Goal: Task Accomplishment & Management: Complete application form

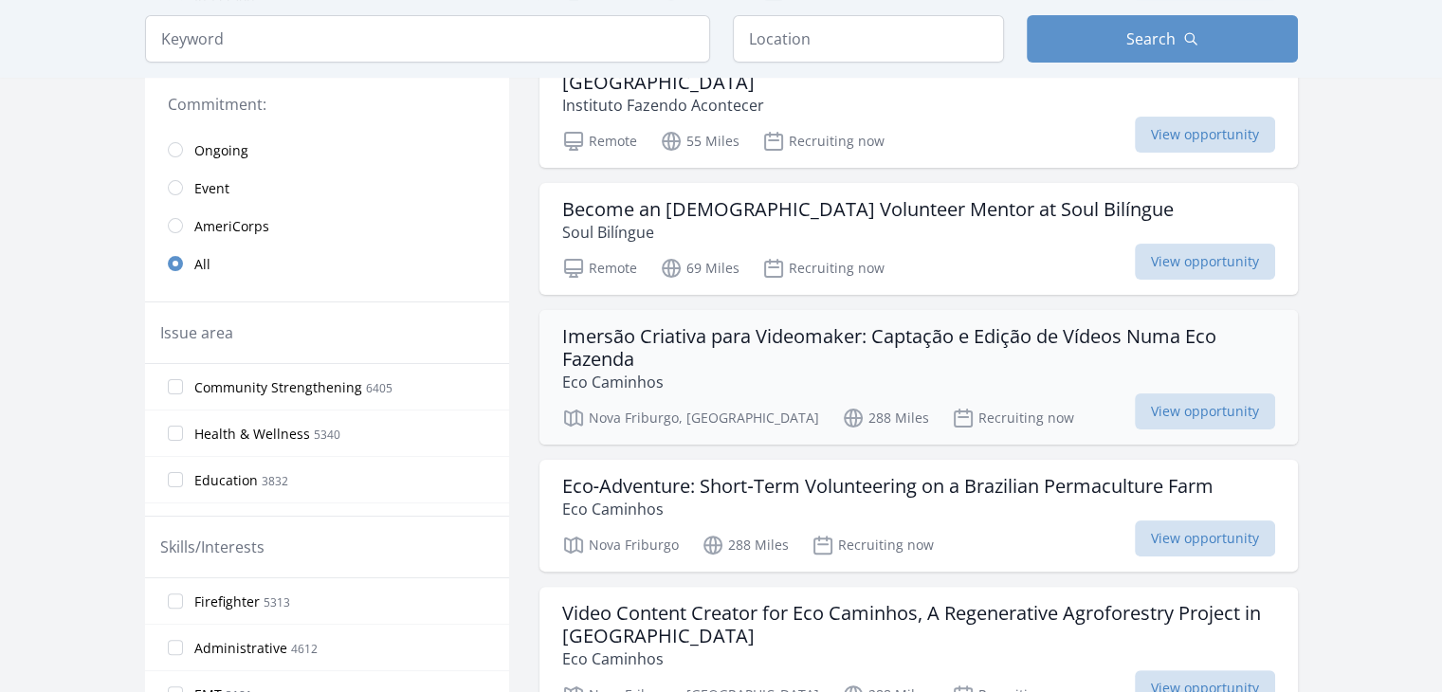
scroll to position [95, 0]
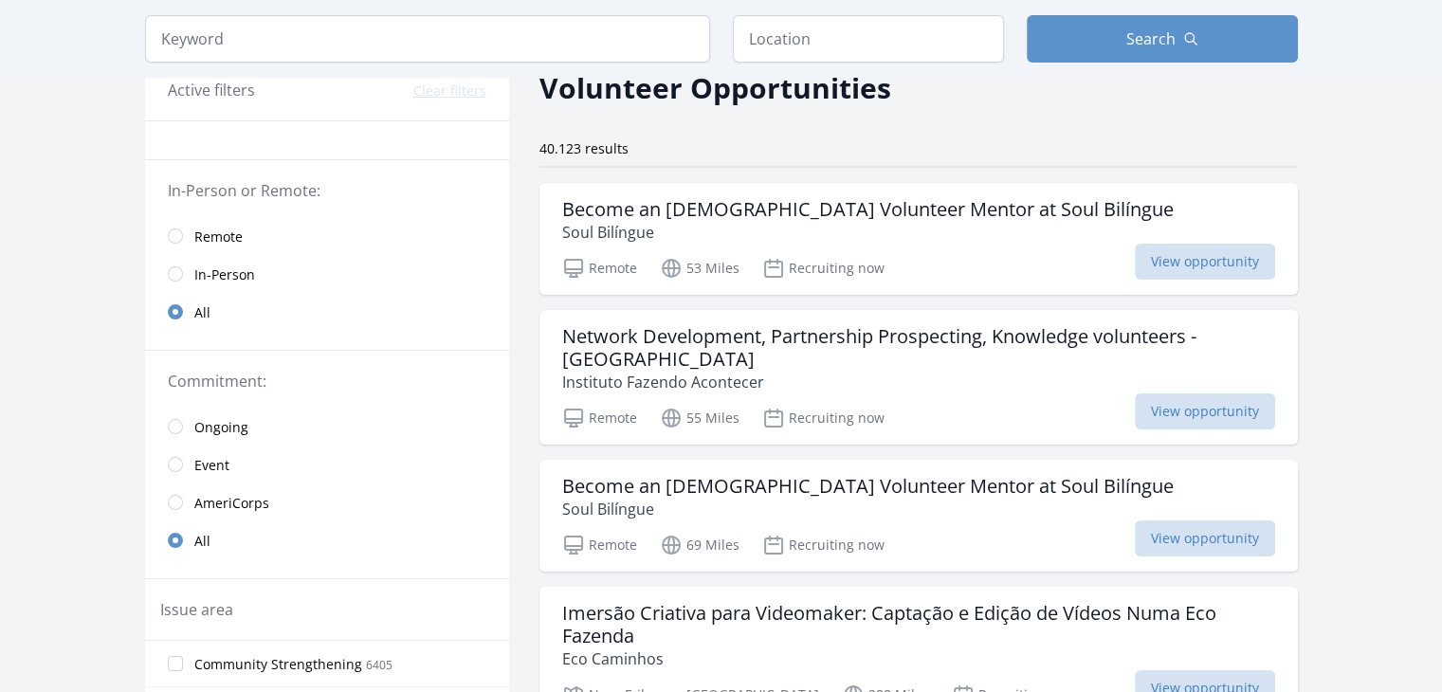
click at [196, 239] on span "Remote" at bounding box center [218, 237] width 48 height 19
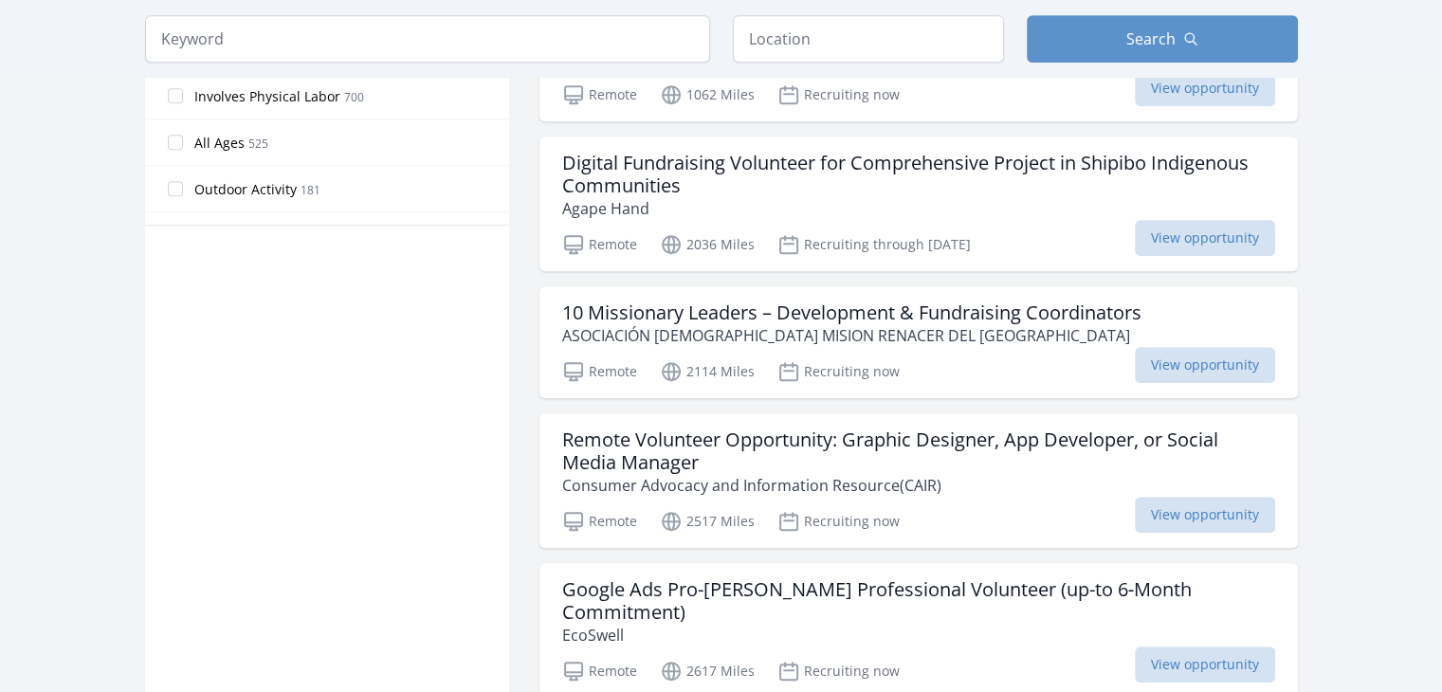
scroll to position [1043, 0]
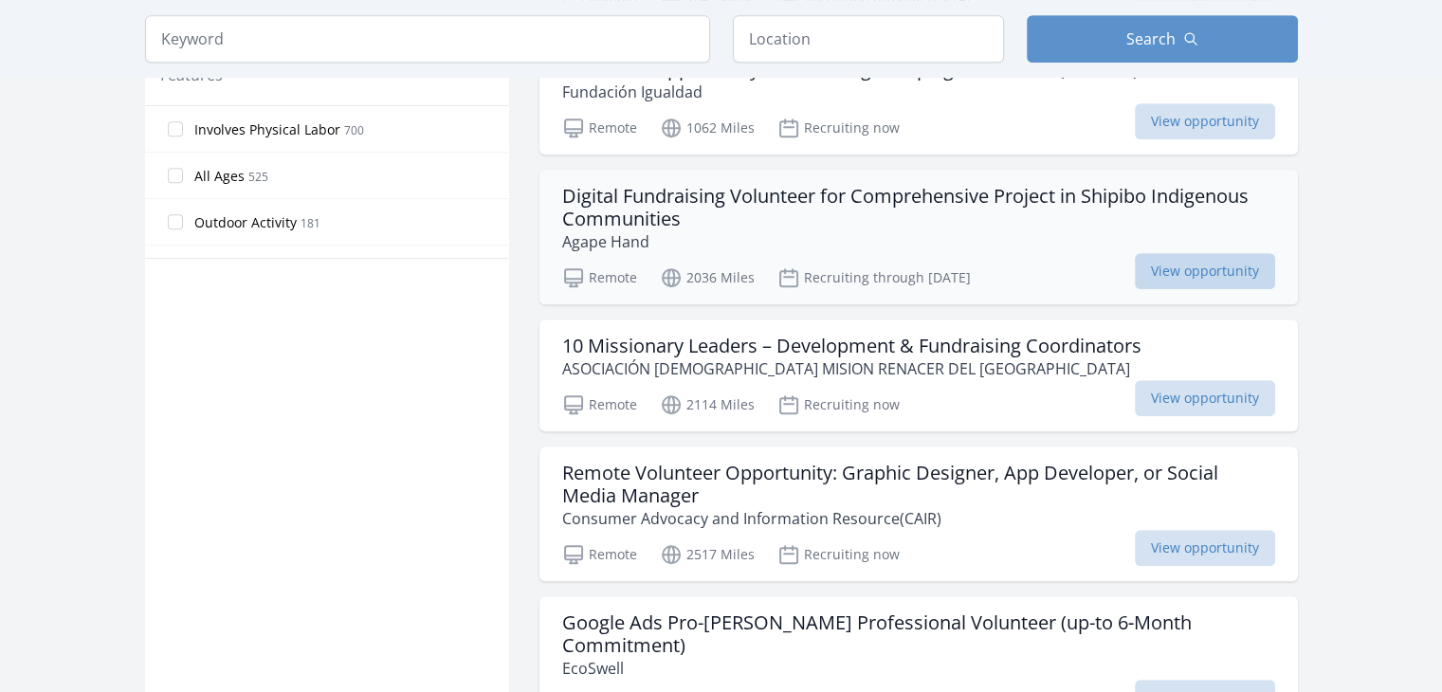
click at [1182, 253] on span "View opportunity" at bounding box center [1205, 271] width 140 height 36
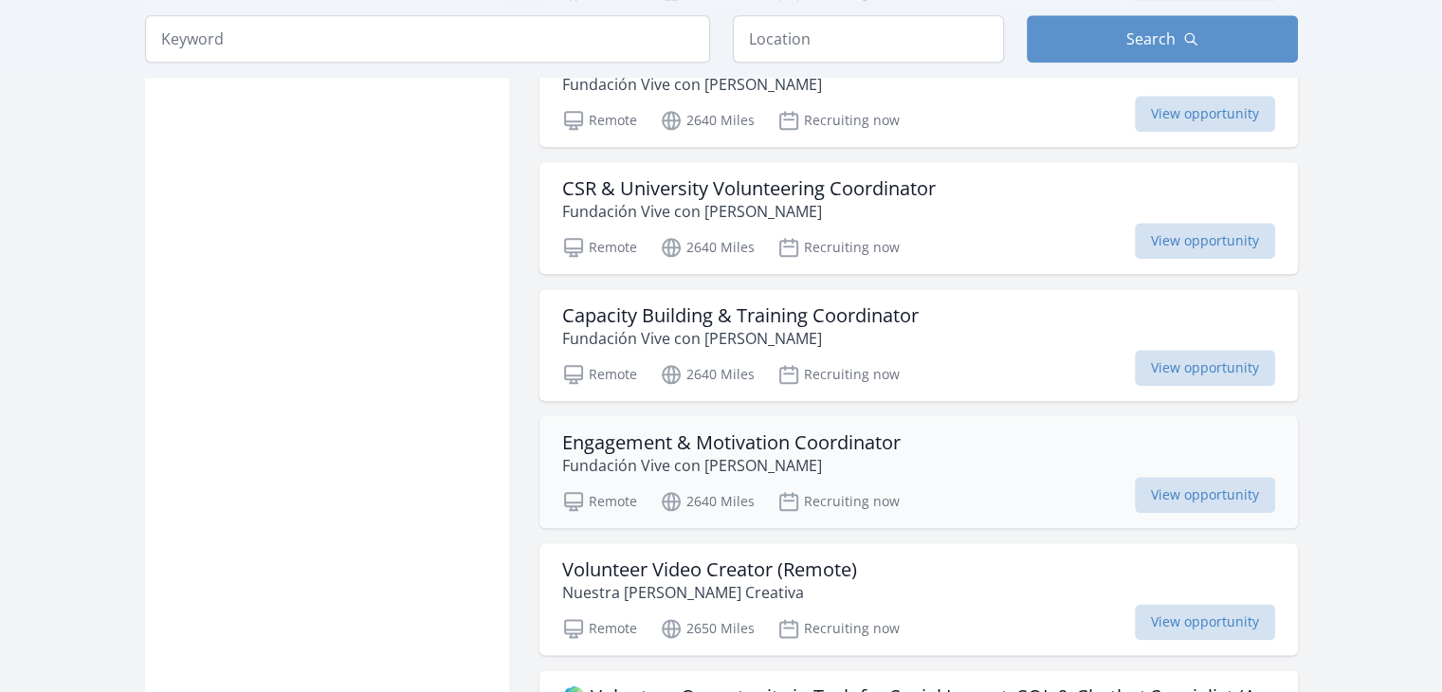
scroll to position [2465, 0]
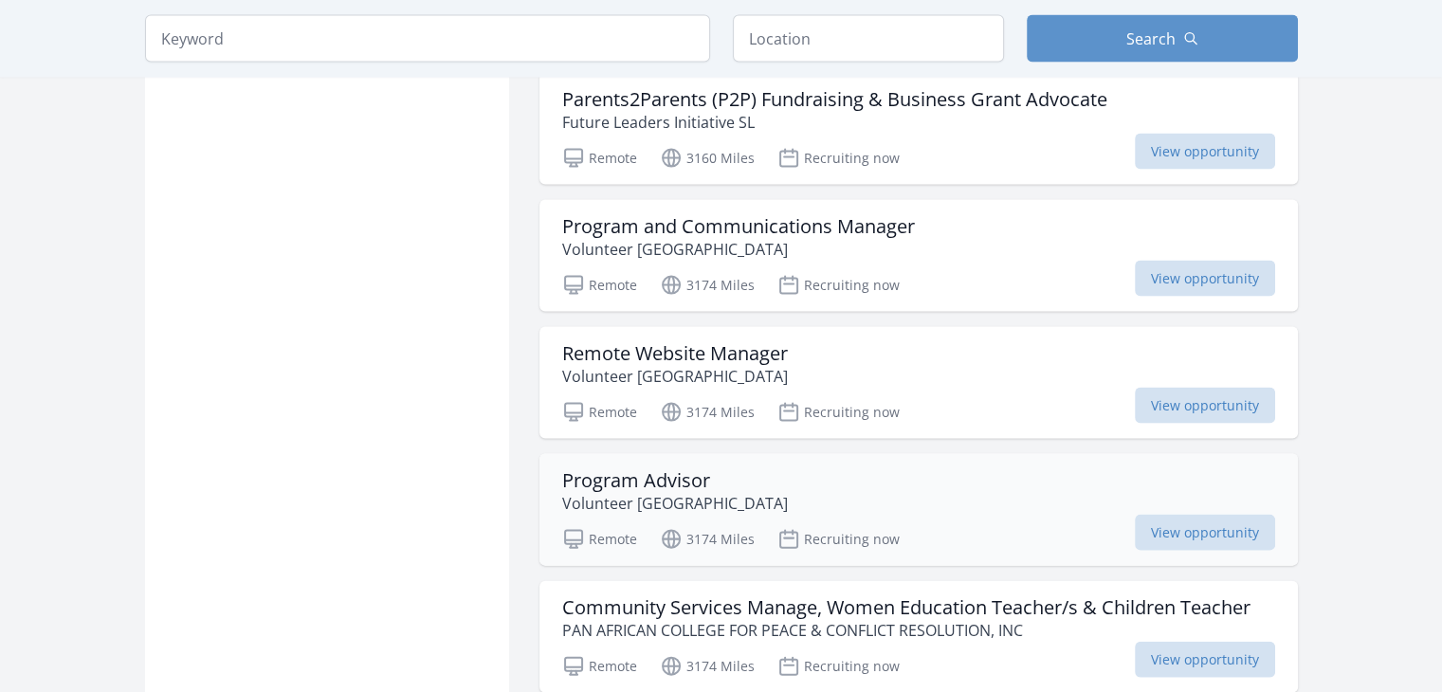
scroll to position [3982, 0]
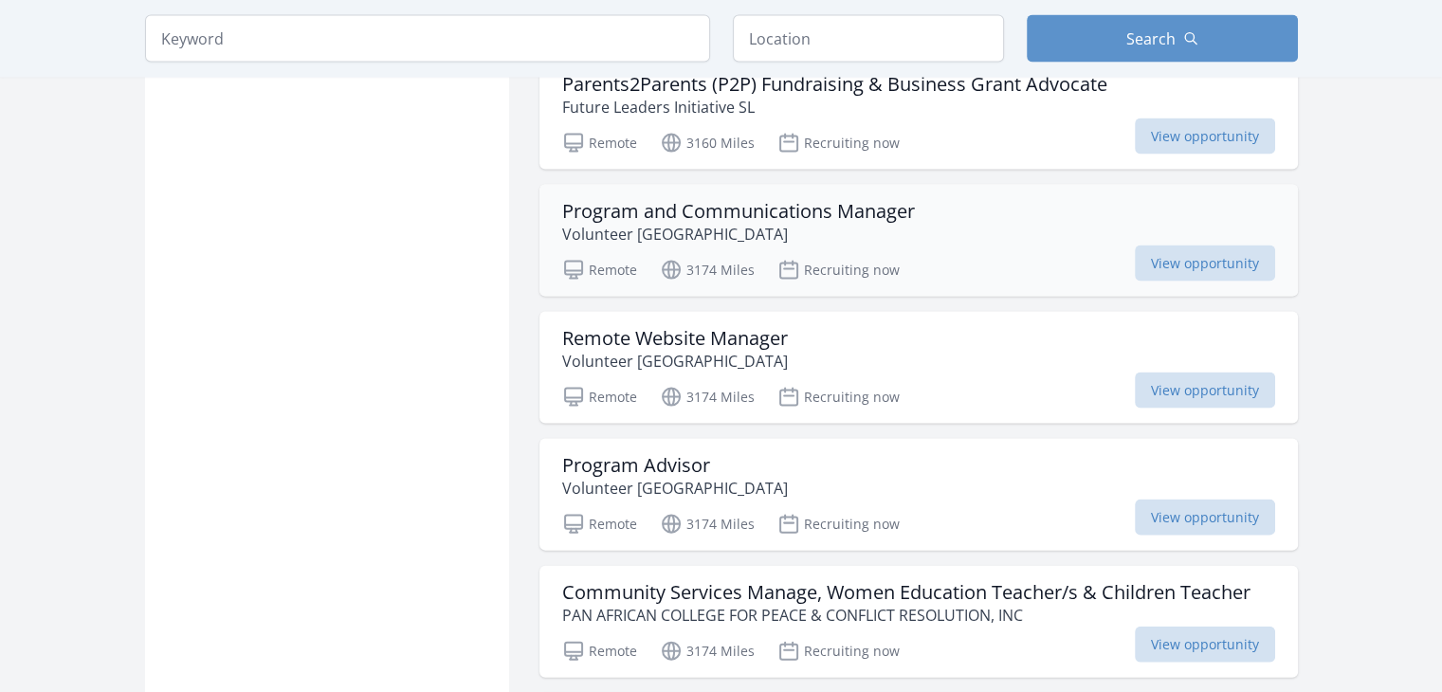
click at [993, 200] on div "Program and Communications Manager Volunteer Liberia" at bounding box center [918, 223] width 713 height 46
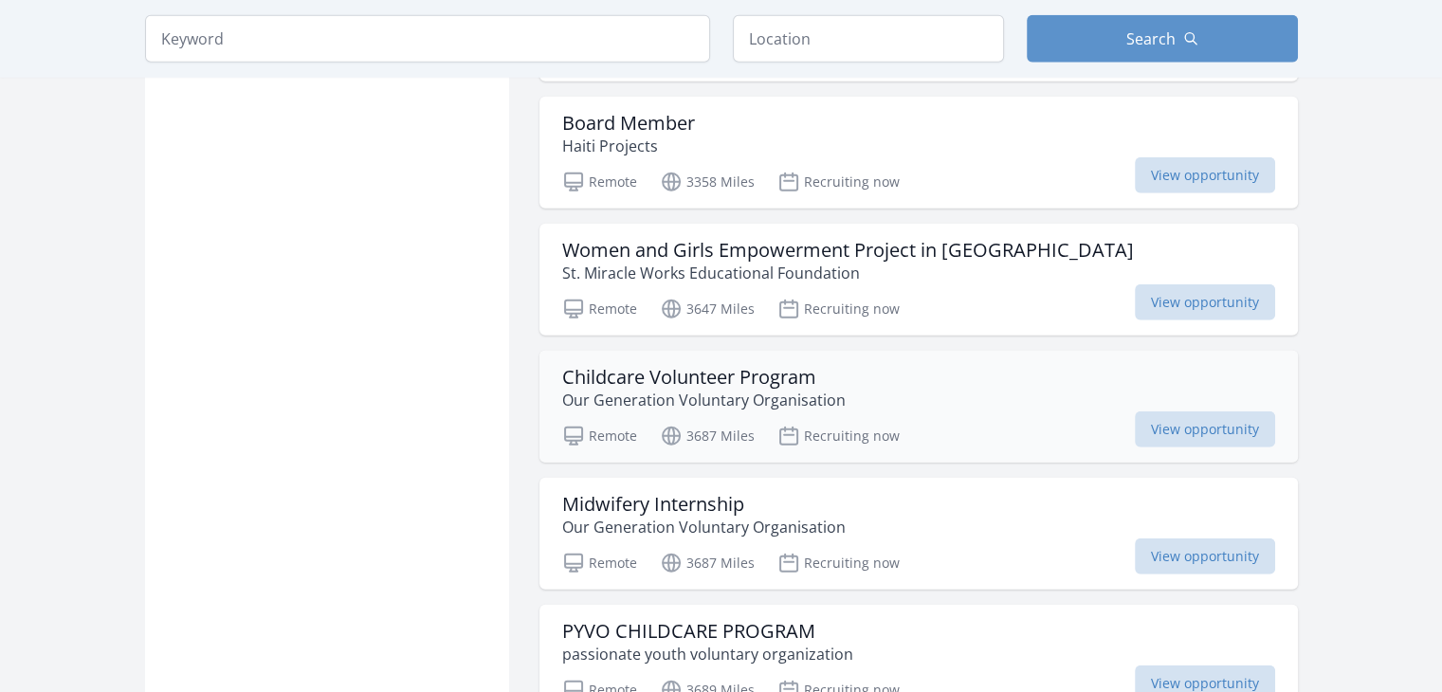
scroll to position [4930, 0]
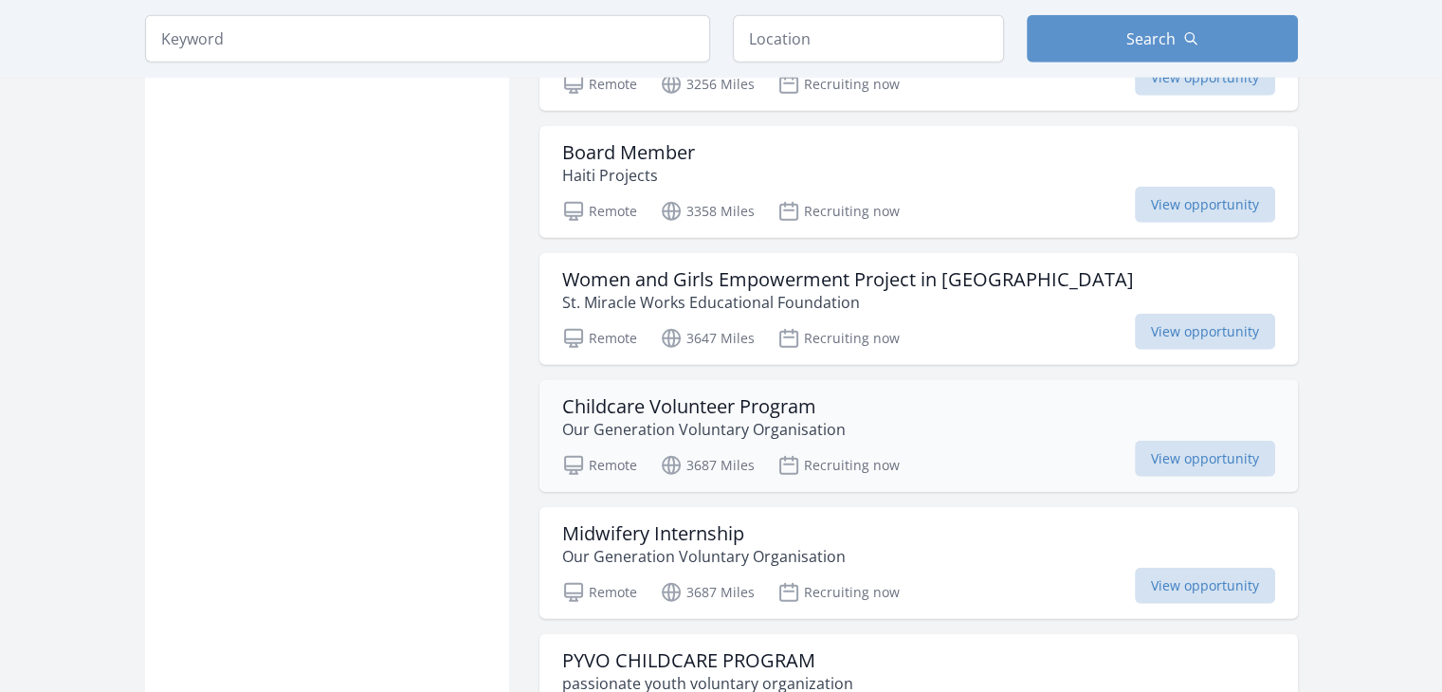
click at [960, 395] on div "Childcare Volunteer Program Our Generation Voluntary Organisation" at bounding box center [918, 418] width 713 height 46
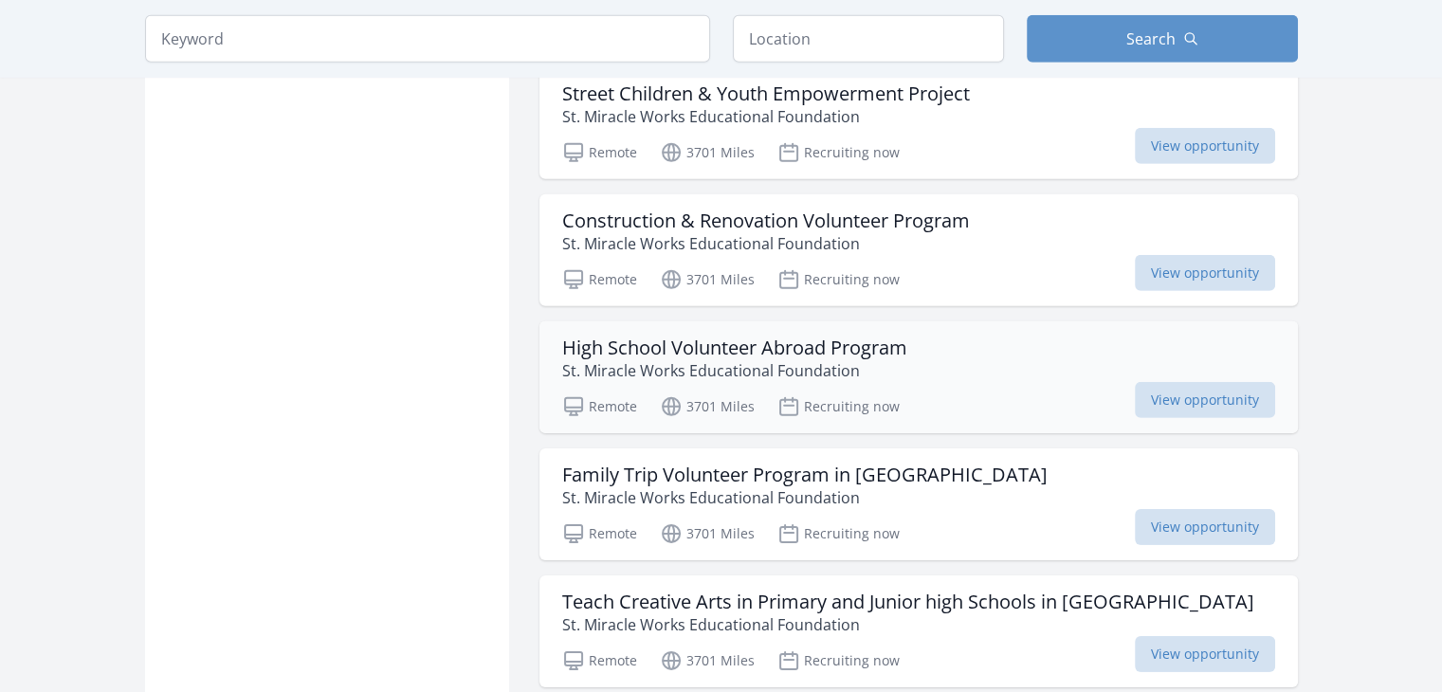
scroll to position [5783, 0]
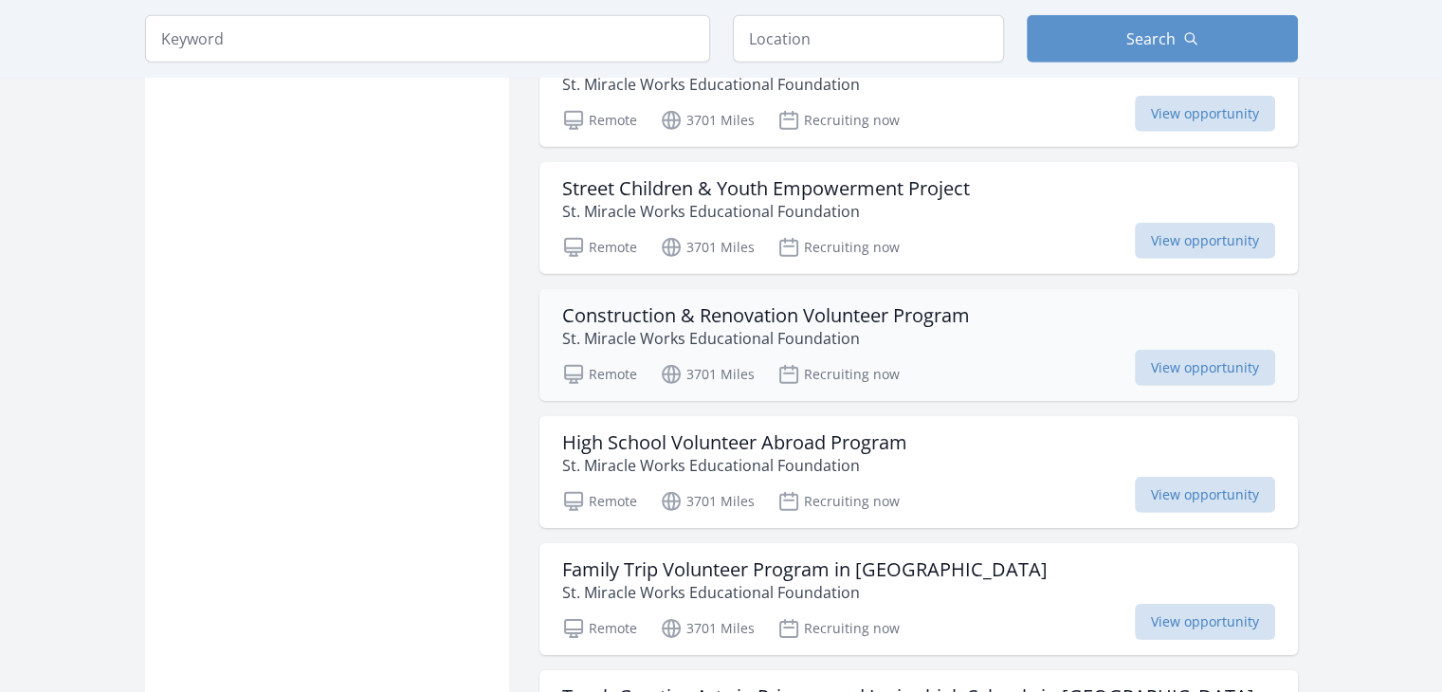
click at [975, 357] on div "Remote 3701 Miles Recruiting now View opportunity" at bounding box center [918, 371] width 713 height 28
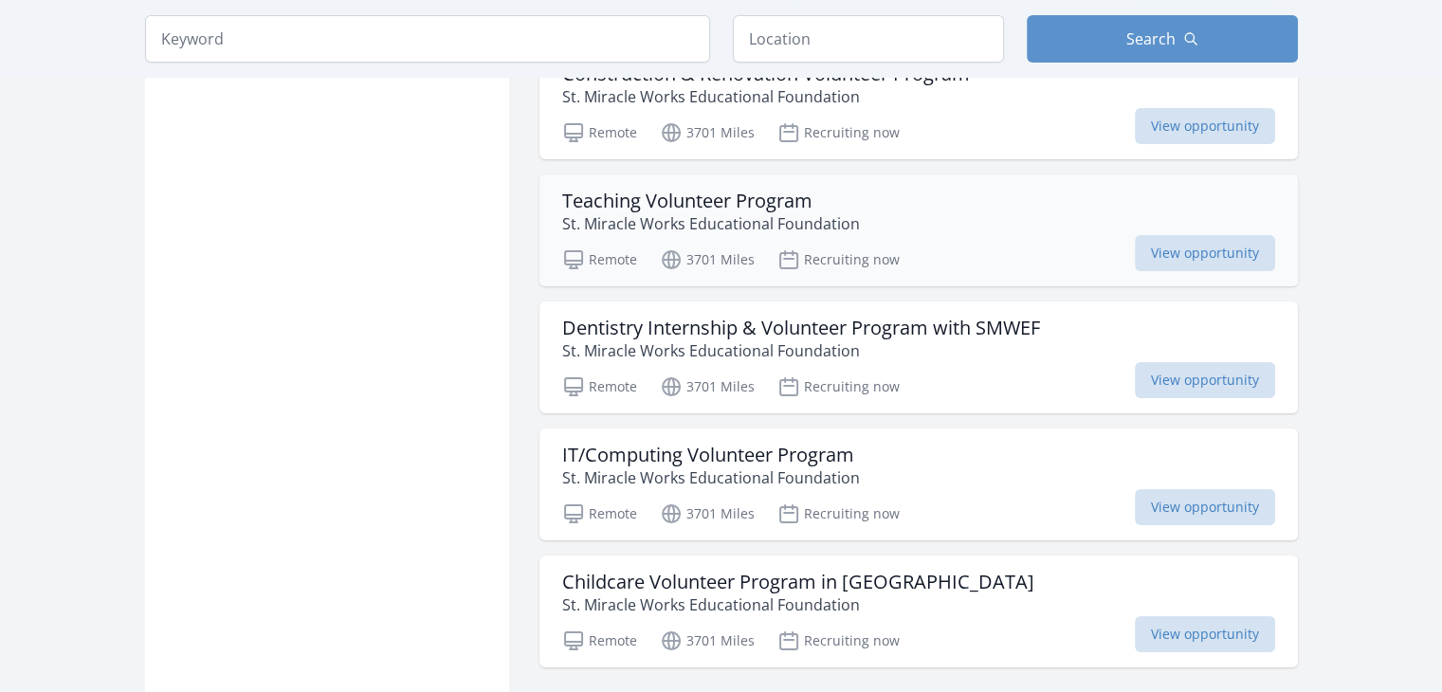
scroll to position [7679, 0]
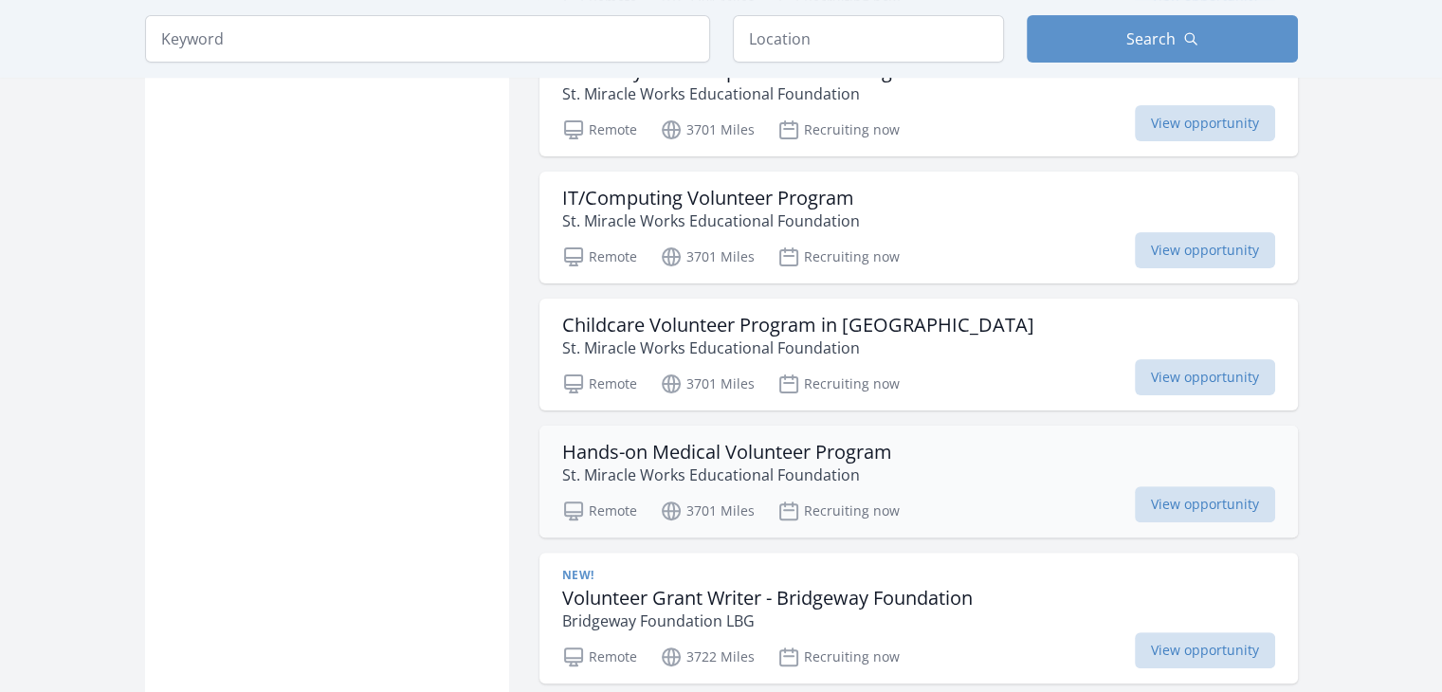
click at [913, 441] on div "Hands-on Medical Volunteer Program St. Miracle Works Educational Foundation" at bounding box center [918, 464] width 713 height 46
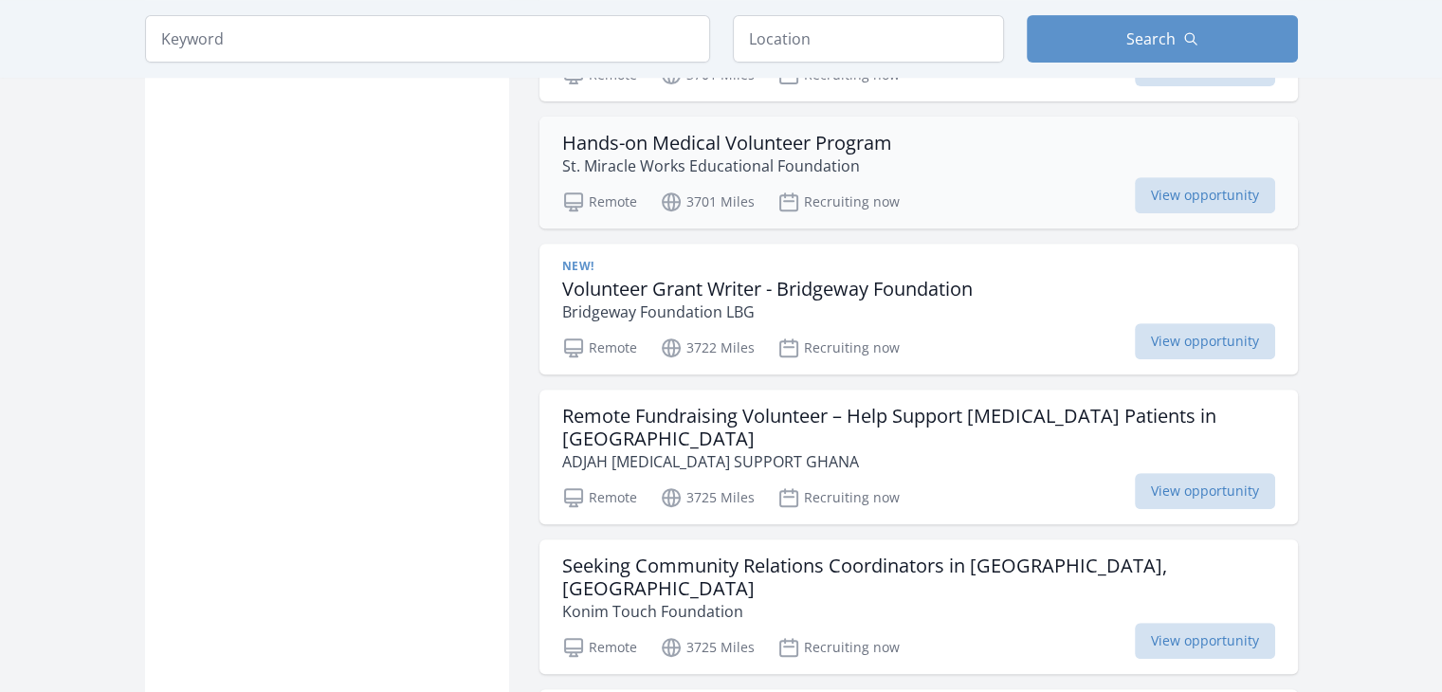
scroll to position [8248, 0]
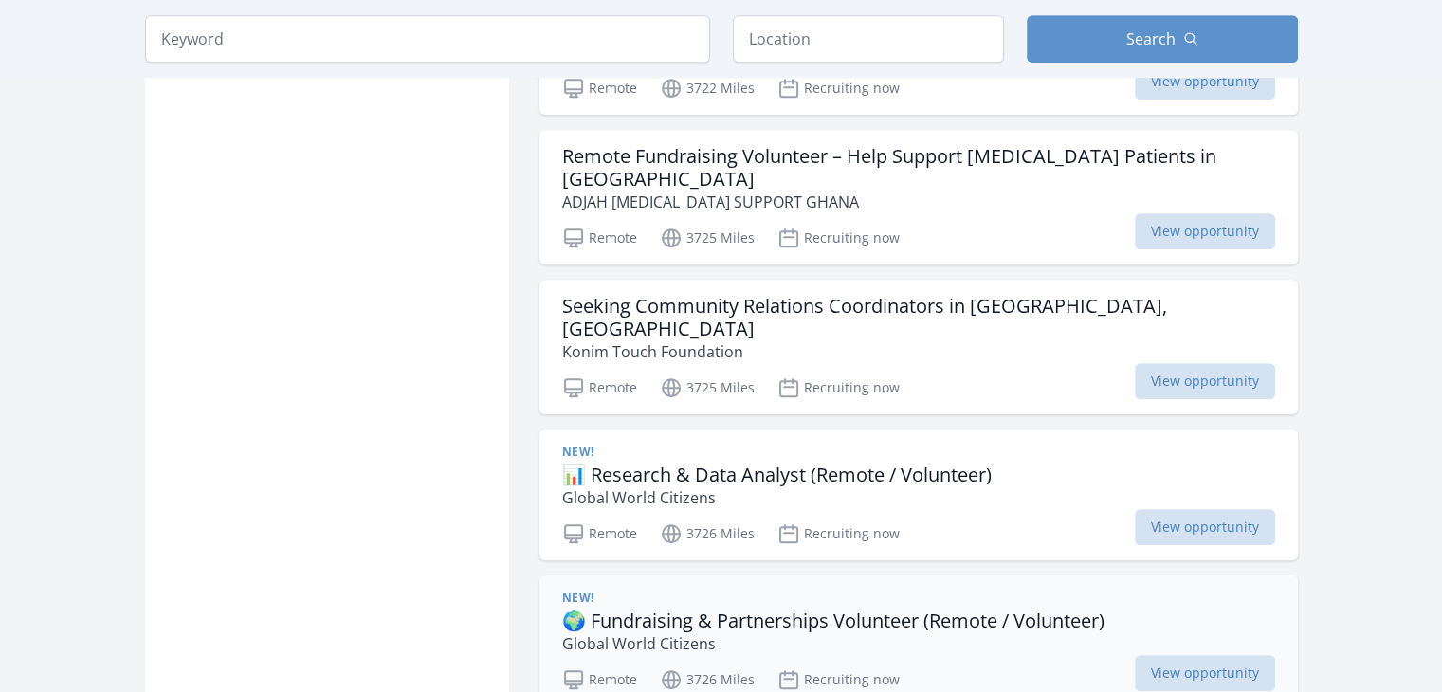
click at [954, 610] on h3 "🌍 Fundraising & Partnerships Volunteer (Remote / Volunteer)" at bounding box center [833, 621] width 542 height 23
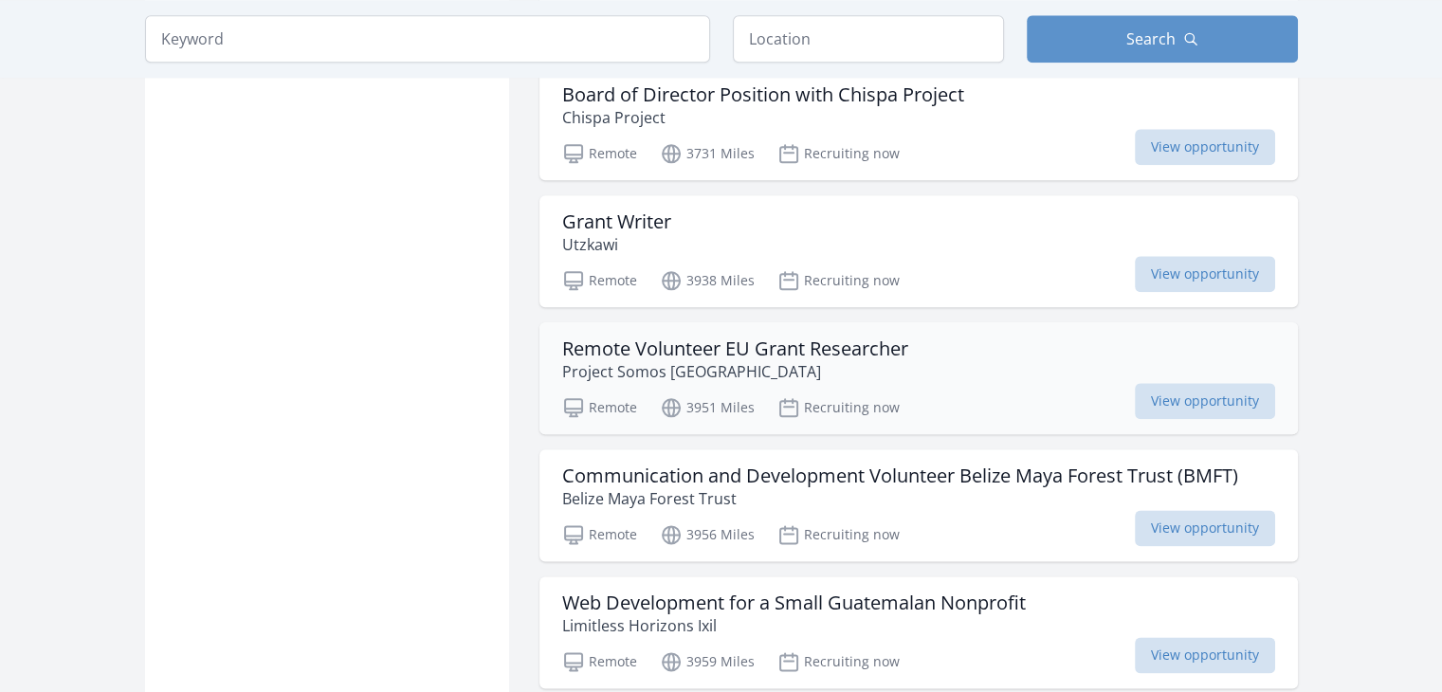
scroll to position [9480, 0]
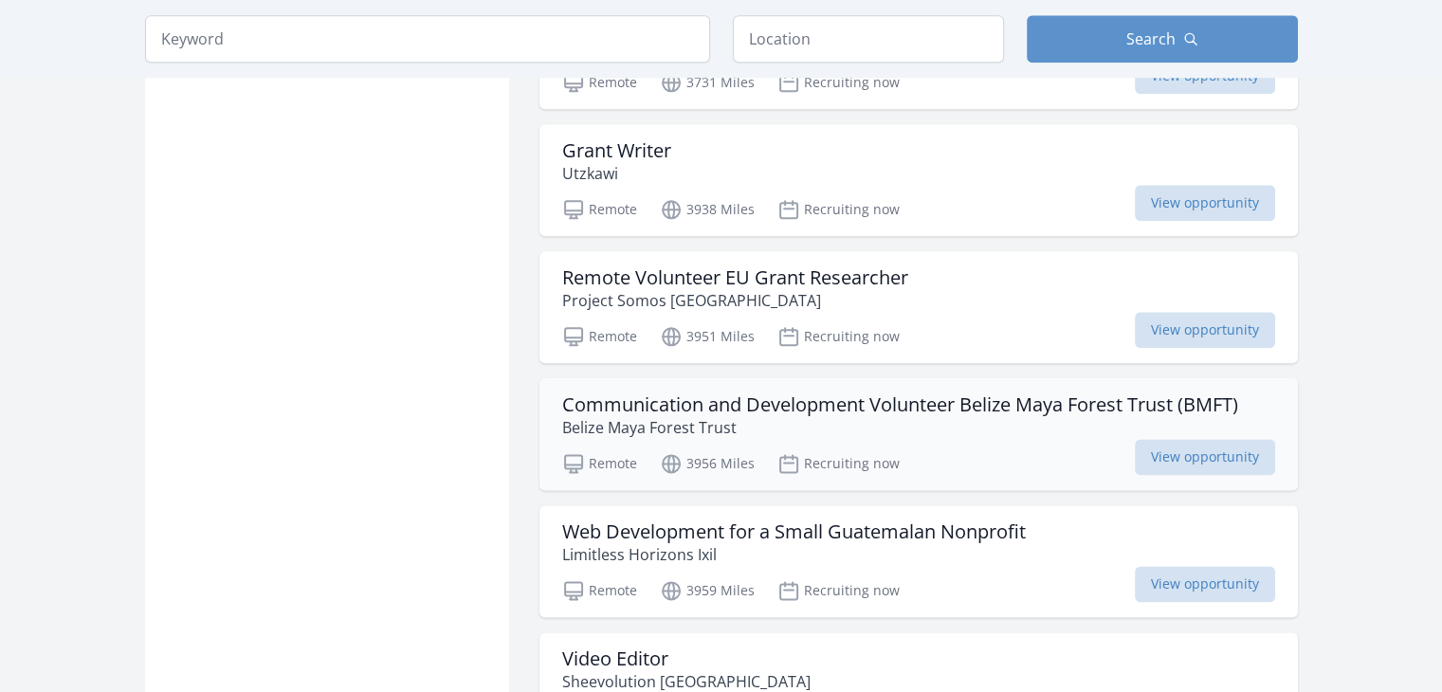
click at [1011, 447] on div "Remote 3956 Miles Recruiting now View opportunity" at bounding box center [918, 461] width 713 height 28
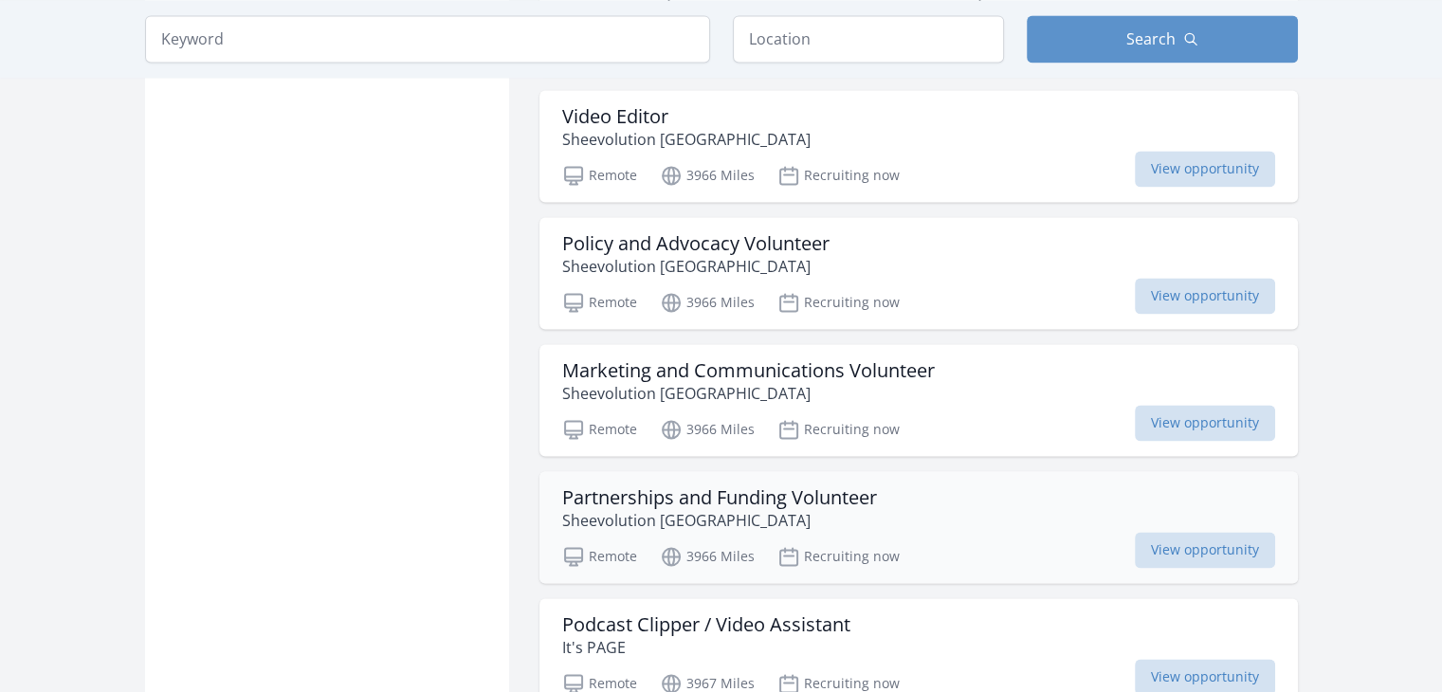
scroll to position [10049, 0]
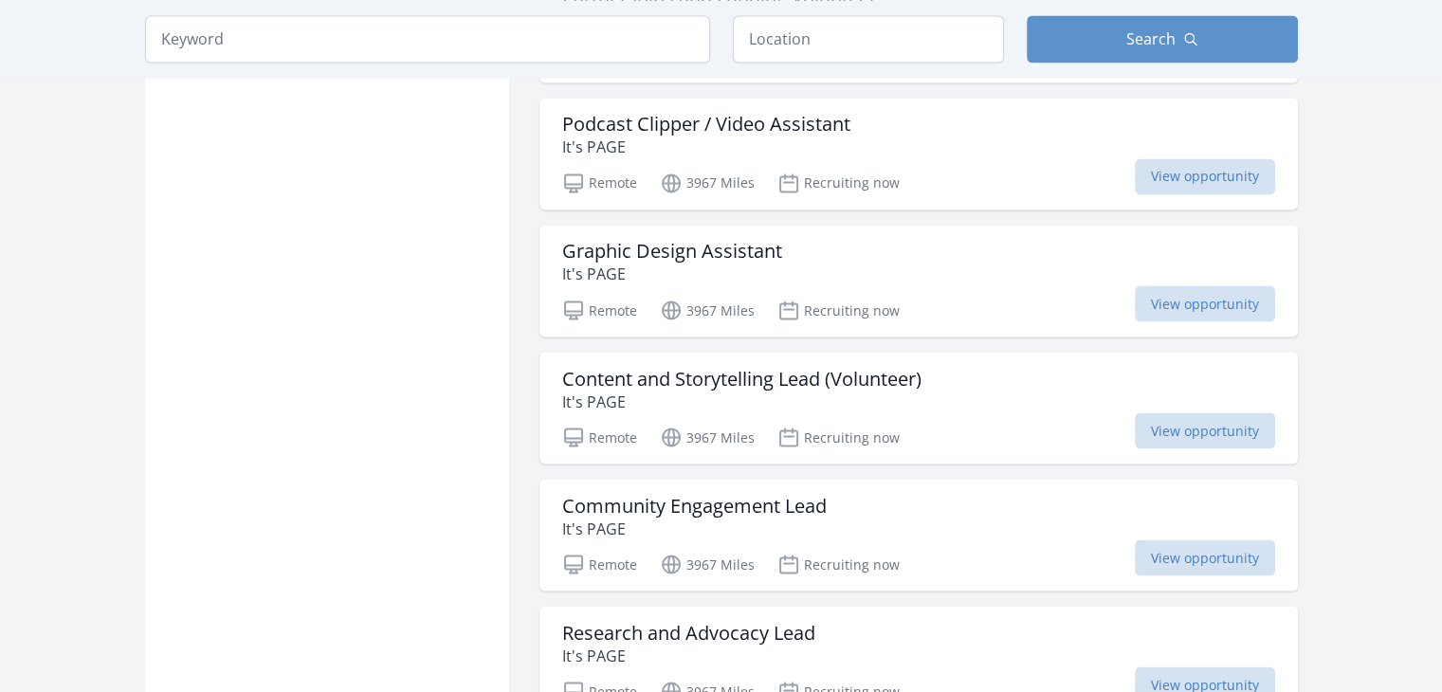
scroll to position [10997, 0]
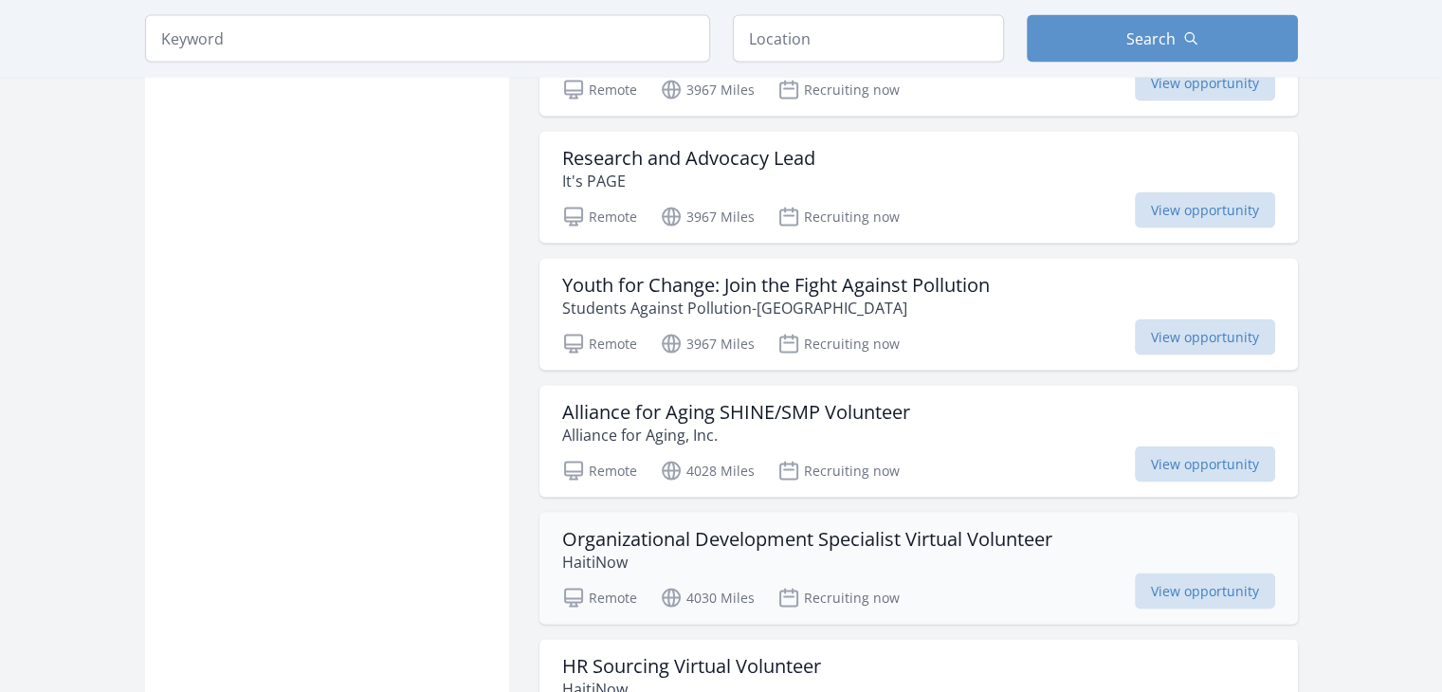
click at [939, 513] on div "Organizational Development Specialist Virtual Volunteer HaitiNow Remote 4030 Mi…" at bounding box center [918, 569] width 758 height 112
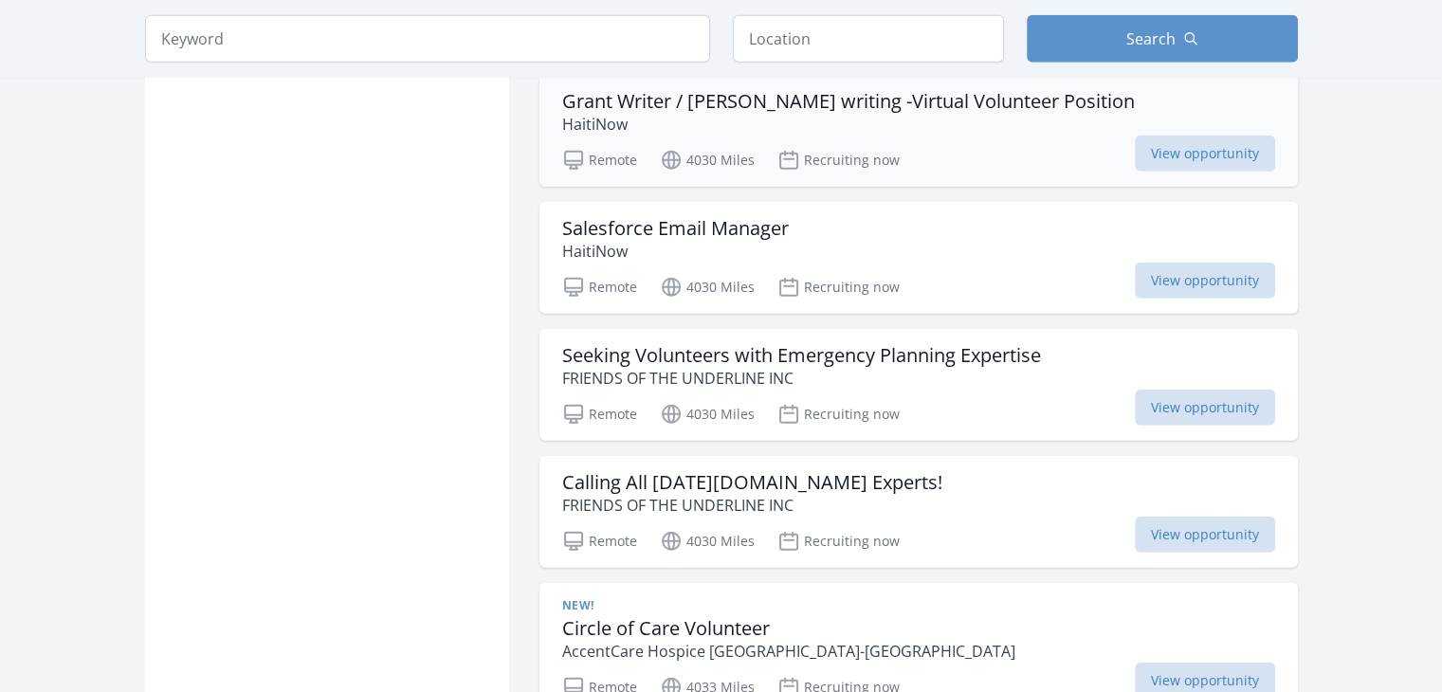
scroll to position [12419, 0]
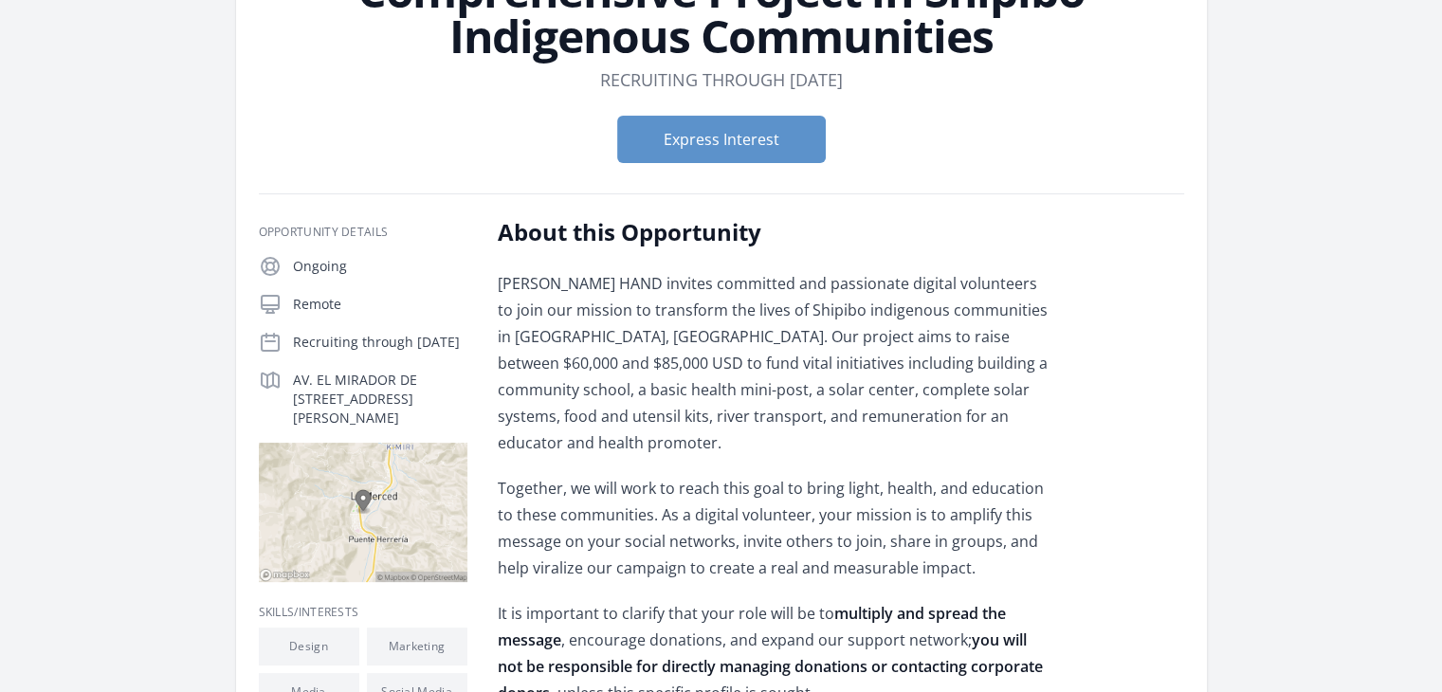
scroll to position [190, 0]
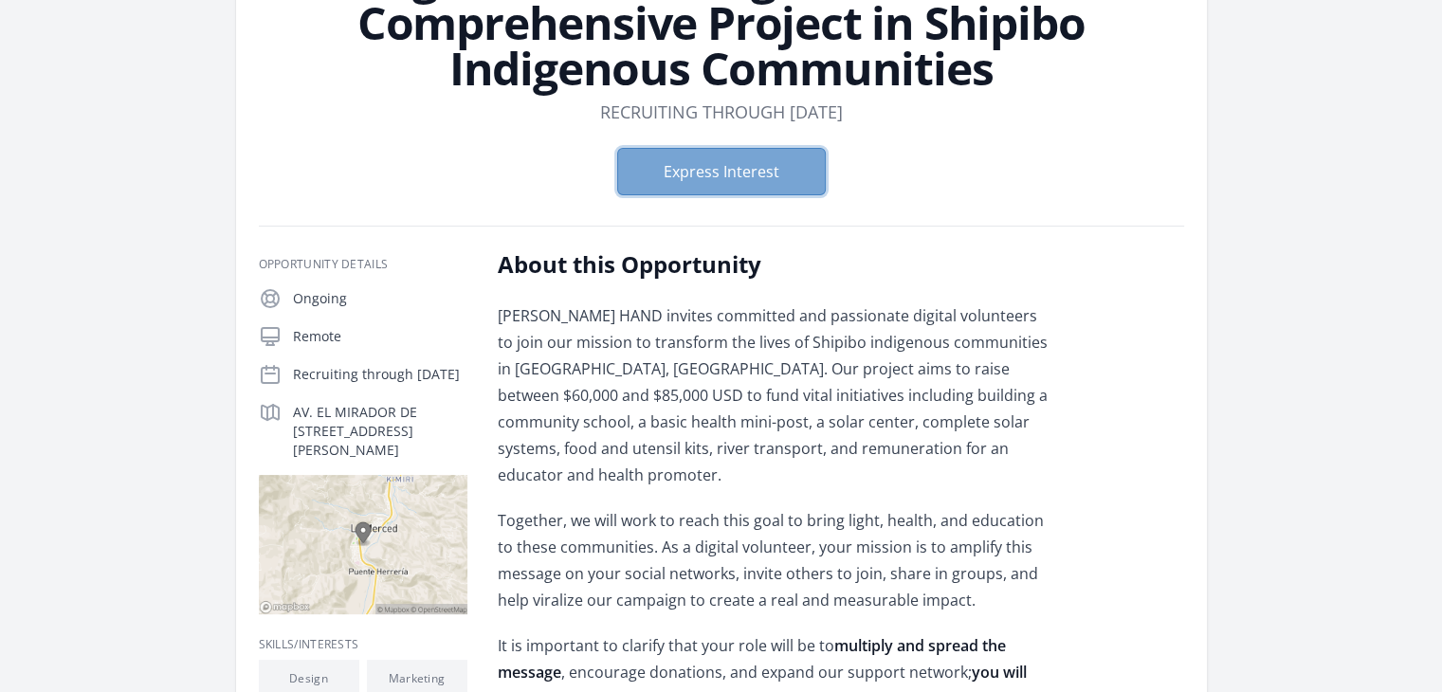
click at [745, 165] on button "Express Interest" at bounding box center [721, 171] width 209 height 47
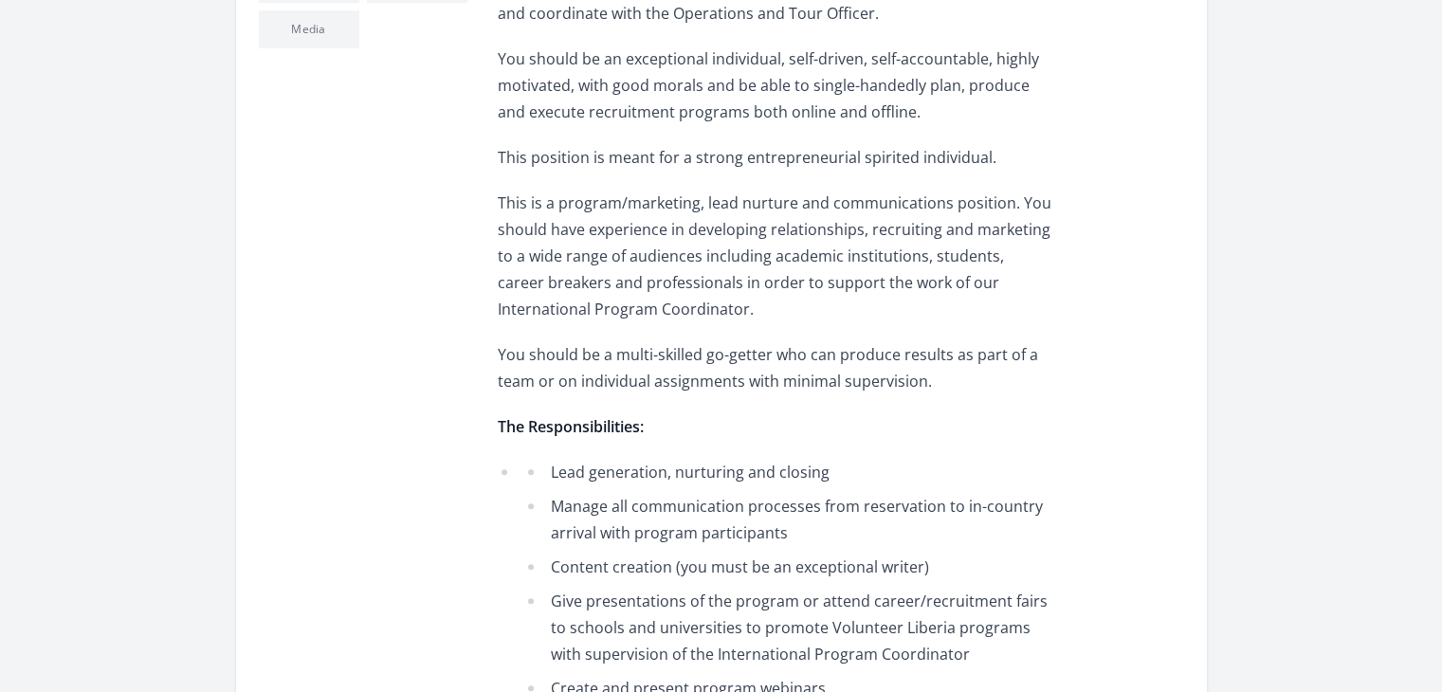
scroll to position [758, 0]
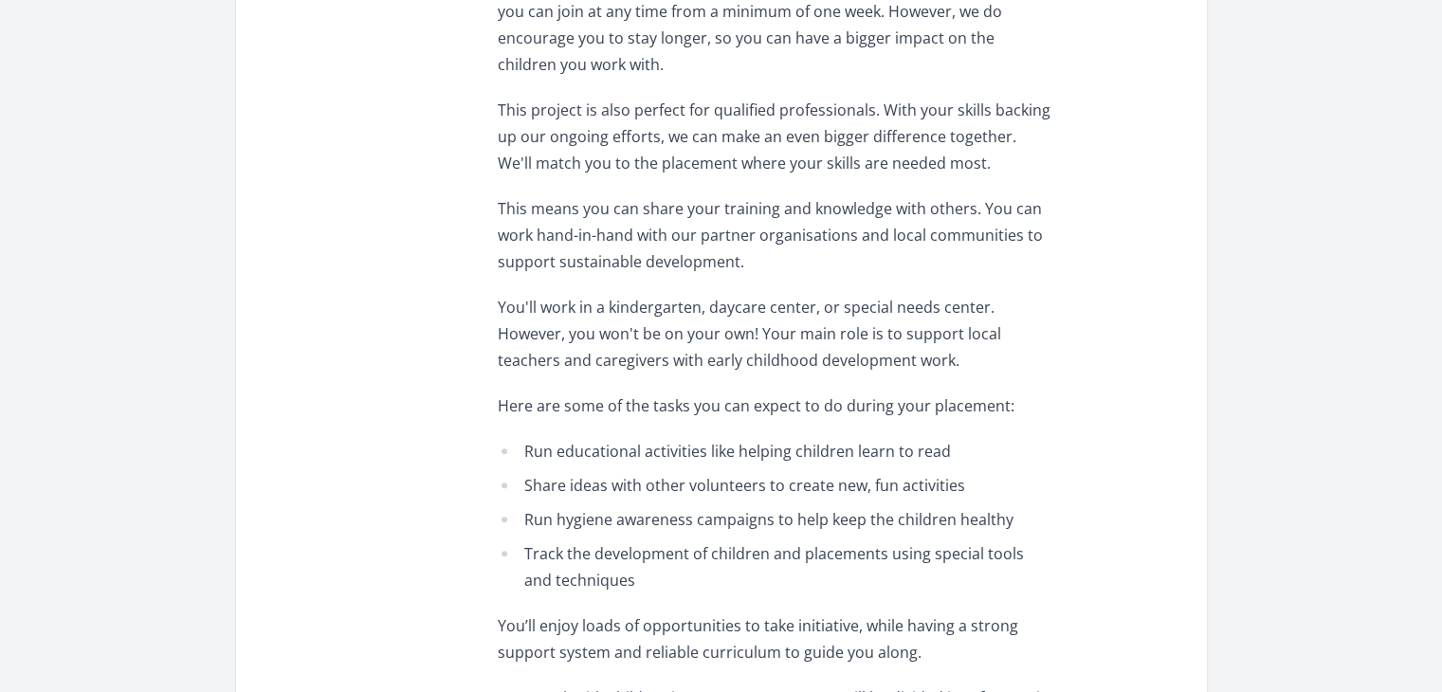
scroll to position [1138, 0]
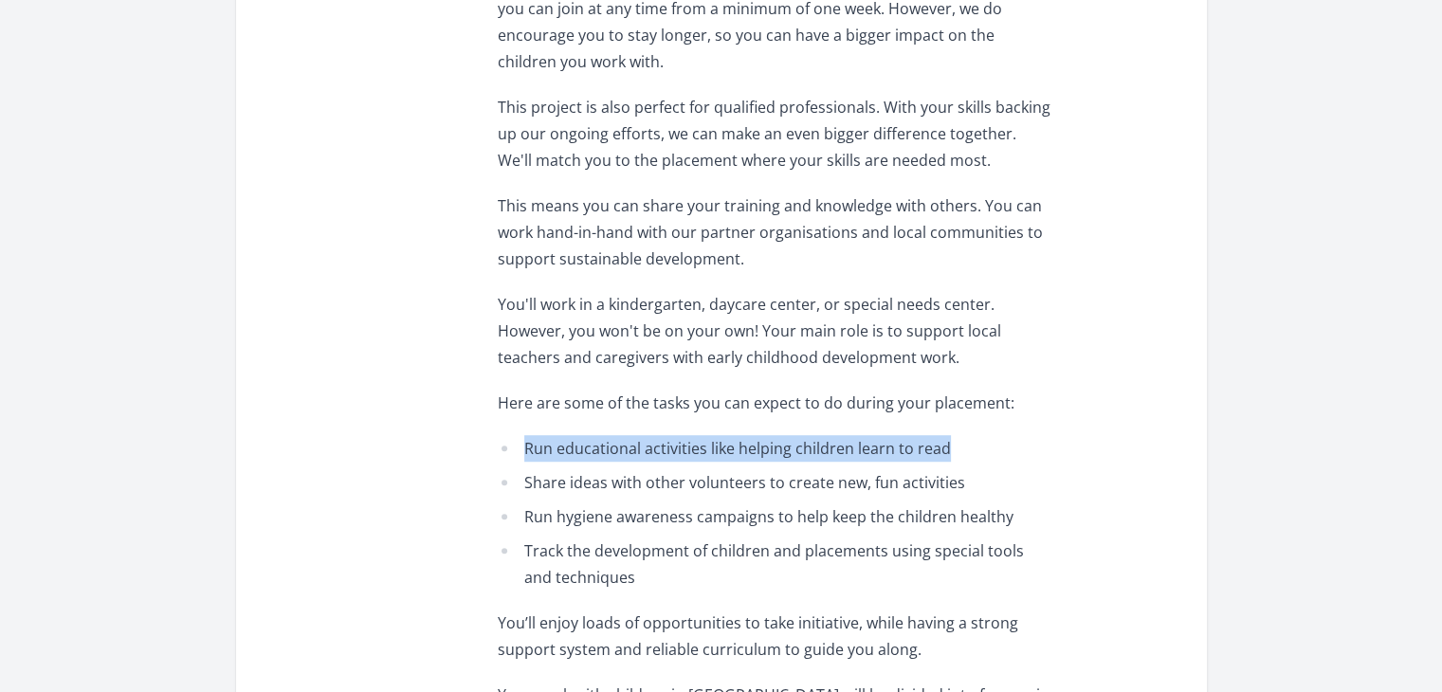
drag, startPoint x: 978, startPoint y: 377, endPoint x: 527, endPoint y: 372, distance: 451.3
click at [527, 435] on li "Run educational activities like helping children learn to read" at bounding box center [775, 448] width 555 height 27
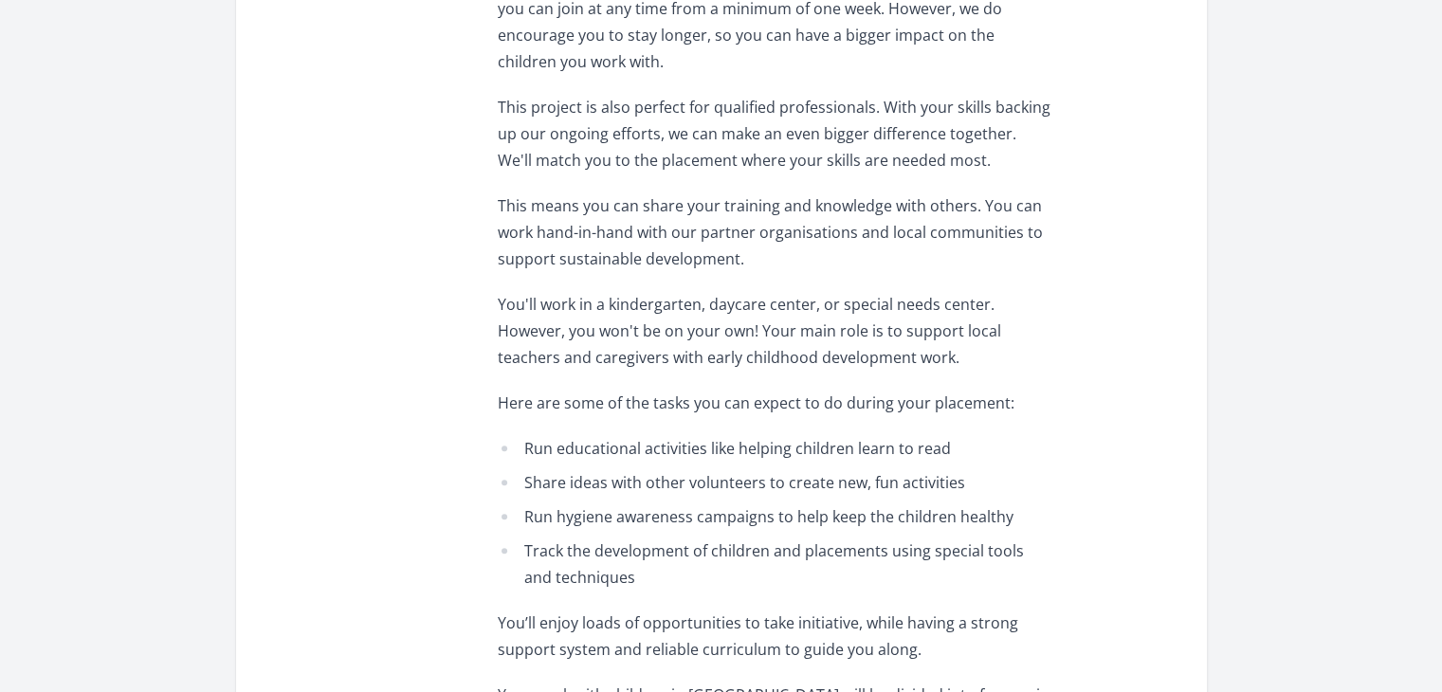
click at [720, 538] on li "Track the development of children and placements using special tools and techni…" at bounding box center [775, 564] width 555 height 53
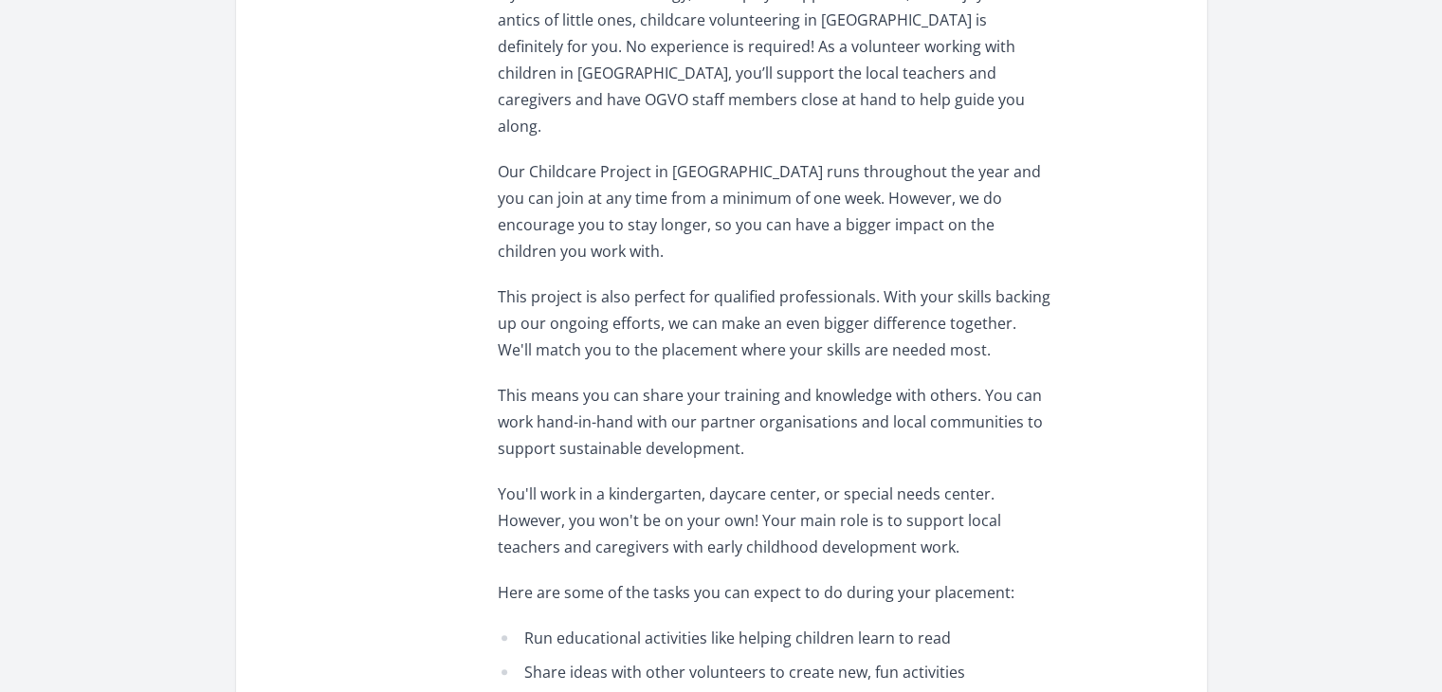
scroll to position [190, 0]
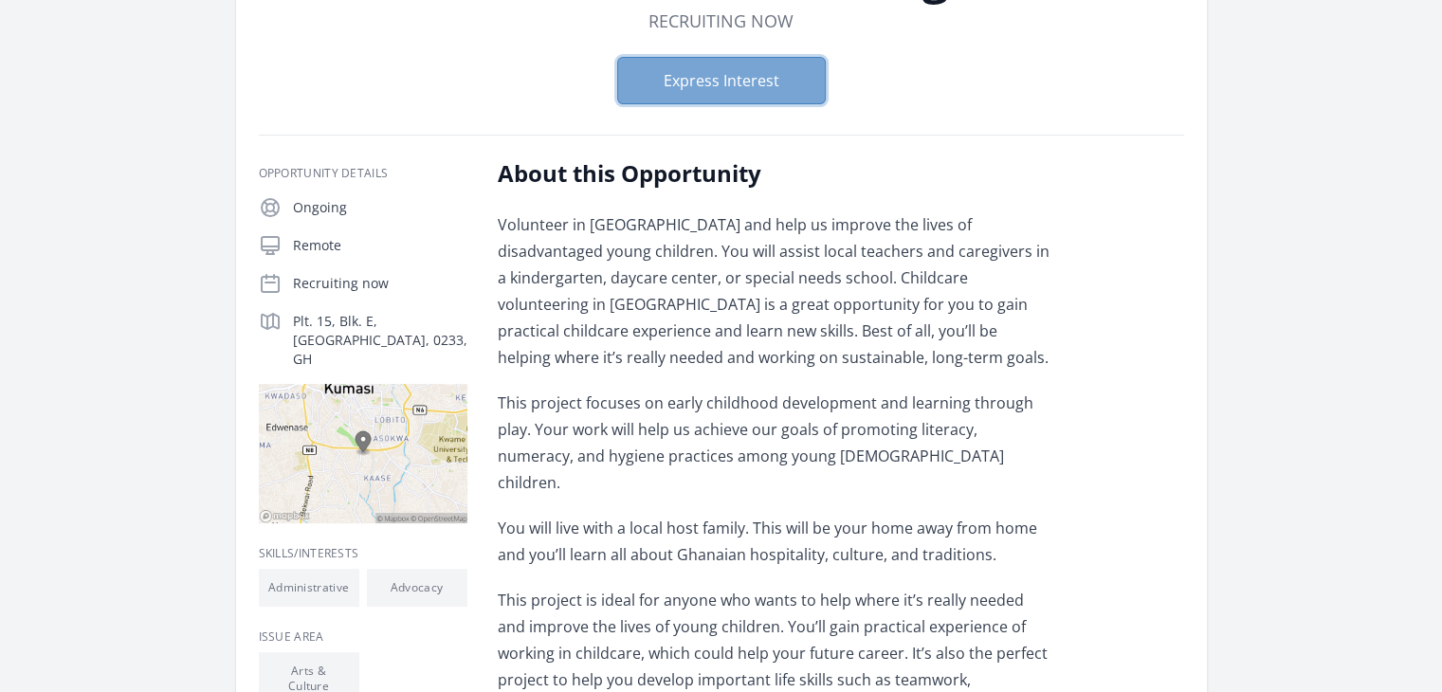
click at [707, 96] on button "Express Interest" at bounding box center [721, 80] width 209 height 47
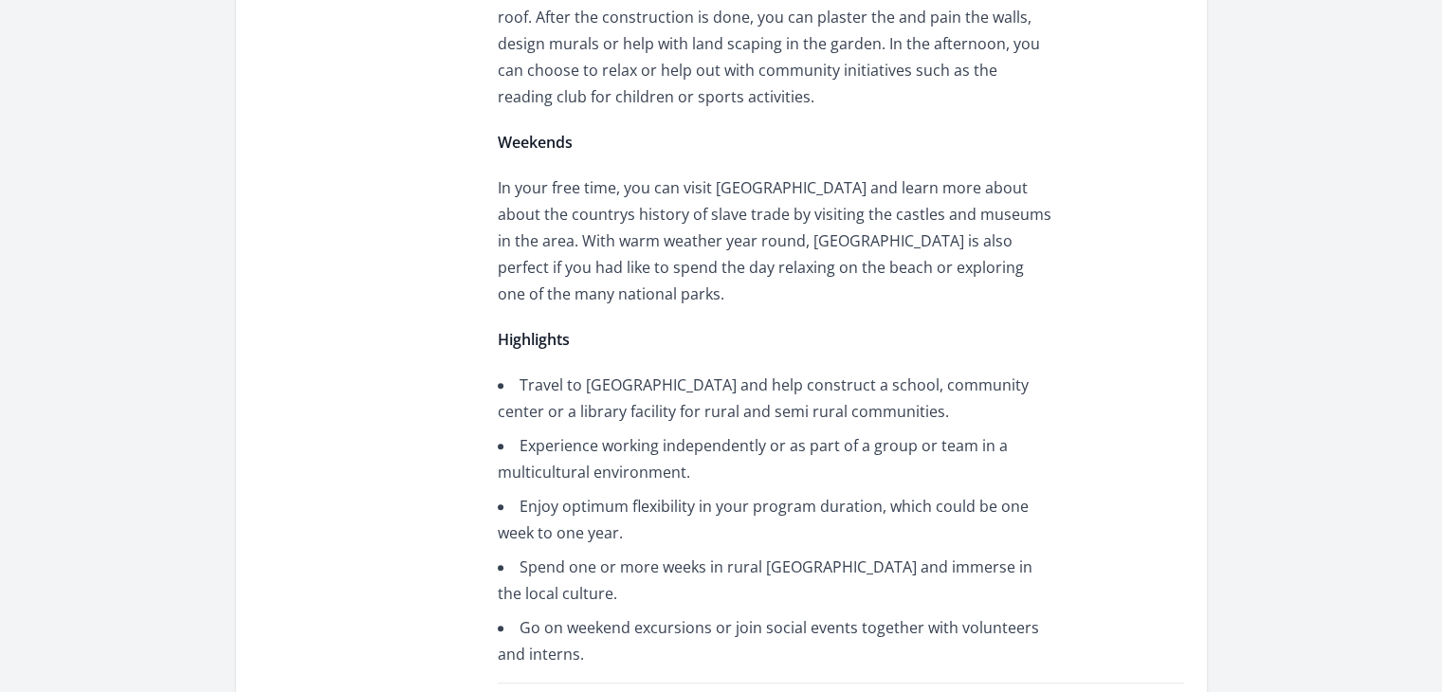
scroll to position [1327, 0]
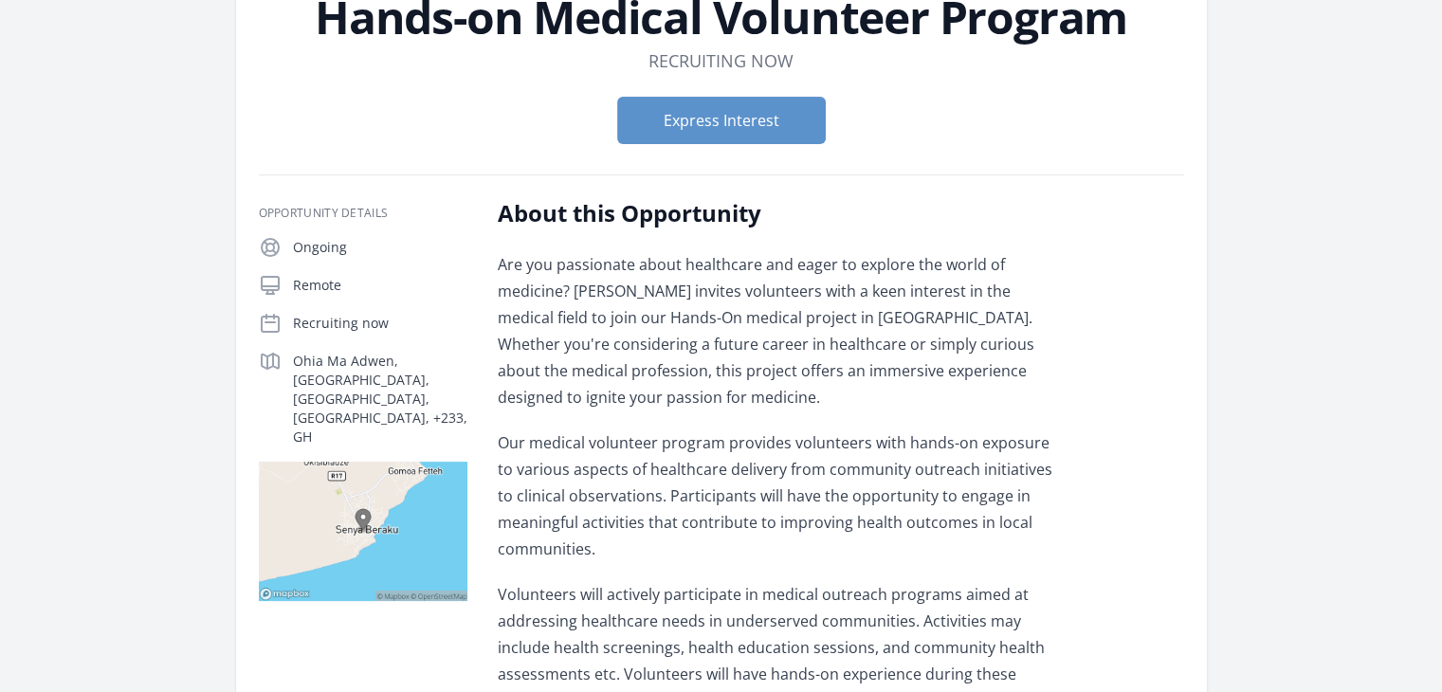
scroll to position [190, 0]
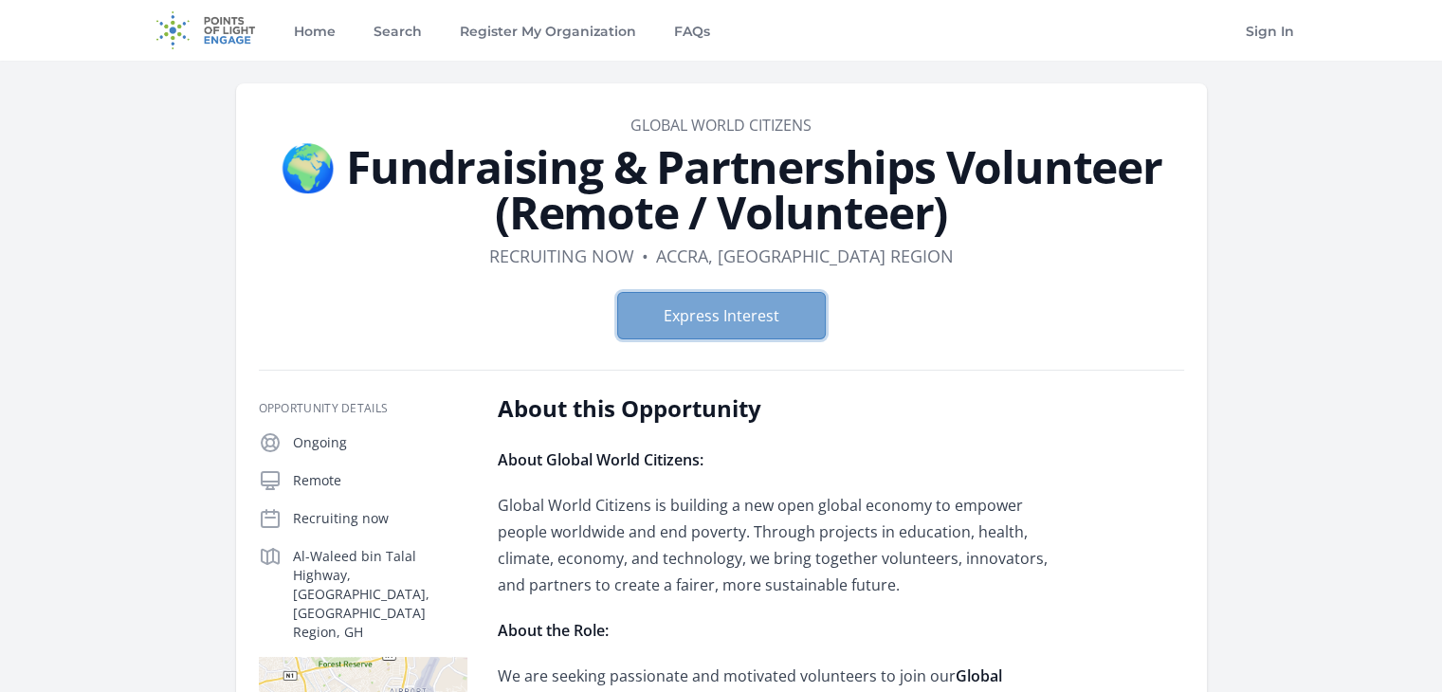
click at [722, 312] on button "Express Interest" at bounding box center [721, 315] width 209 height 47
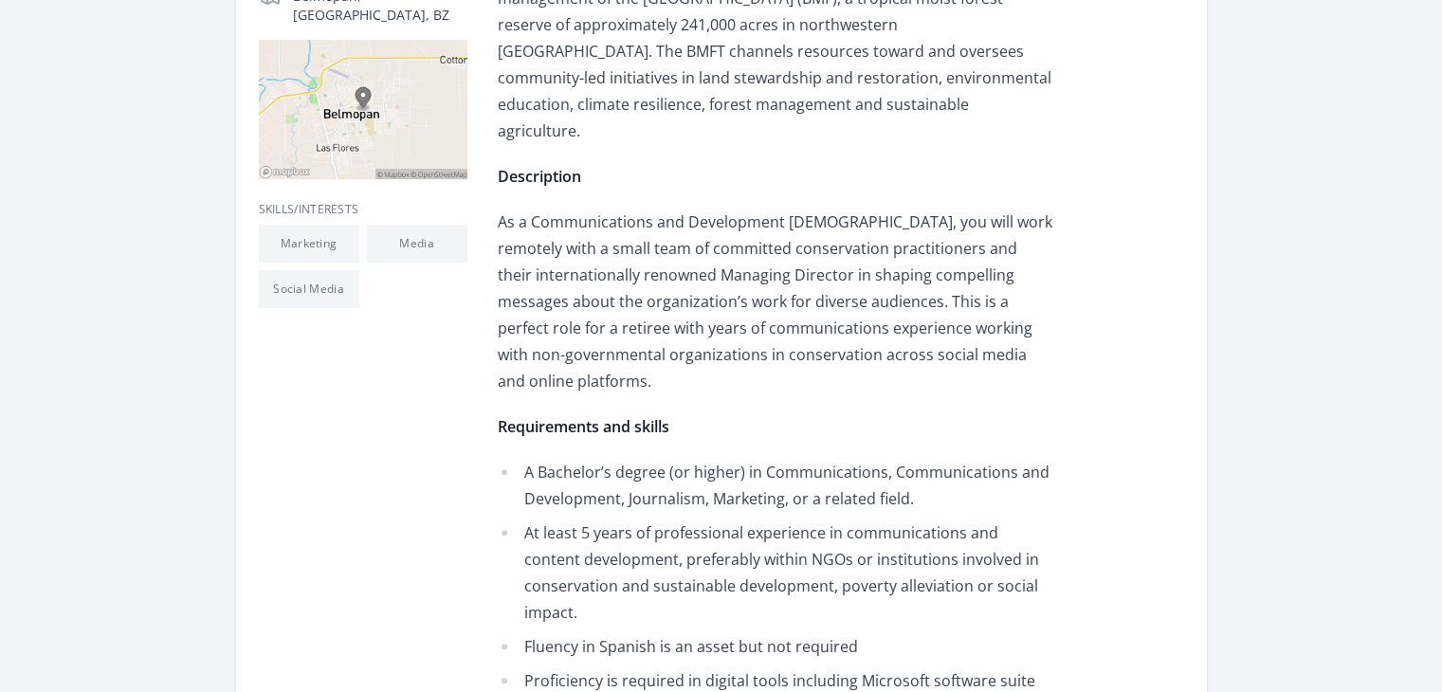
scroll to position [569, 0]
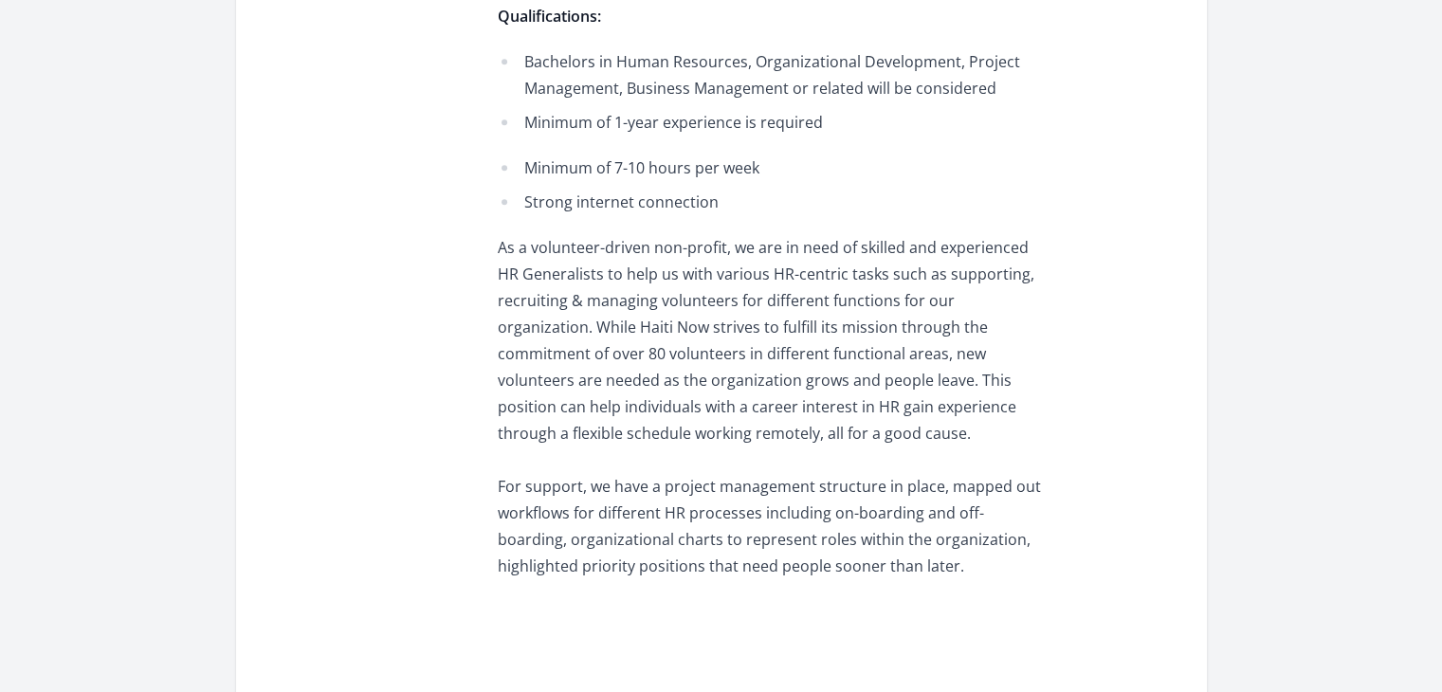
scroll to position [1517, 0]
